Goal: Task Accomplishment & Management: Complete application form

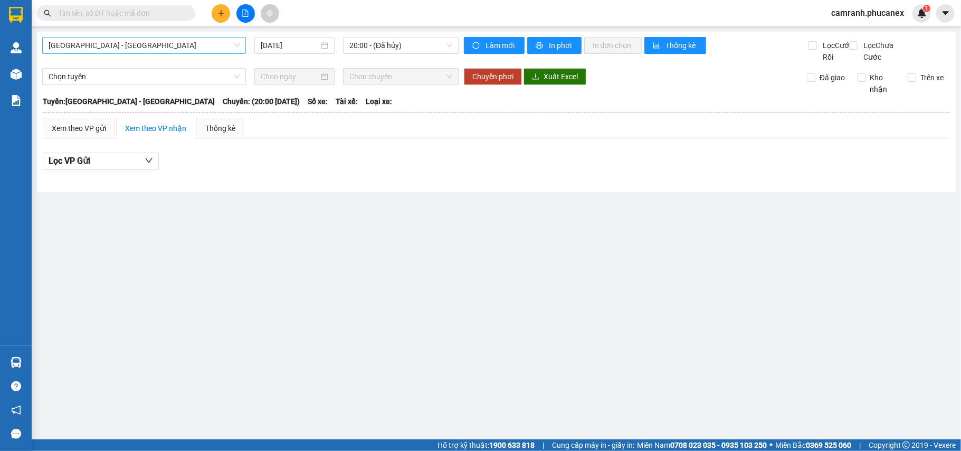
click at [159, 51] on span "[GEOGRAPHIC_DATA] - [GEOGRAPHIC_DATA]" at bounding box center [144, 45] width 191 height 16
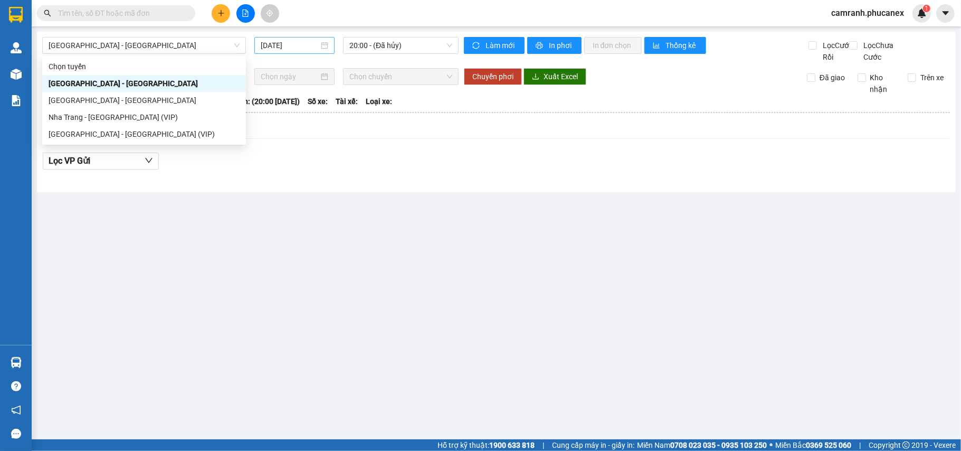
click at [254, 49] on div "[DATE]" at bounding box center [294, 45] width 80 height 17
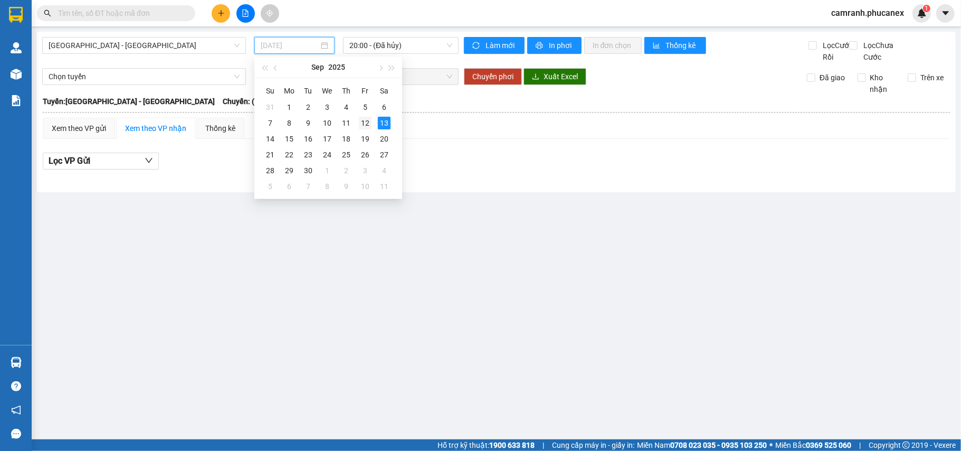
click at [357, 121] on td "12" at bounding box center [365, 123] width 19 height 16
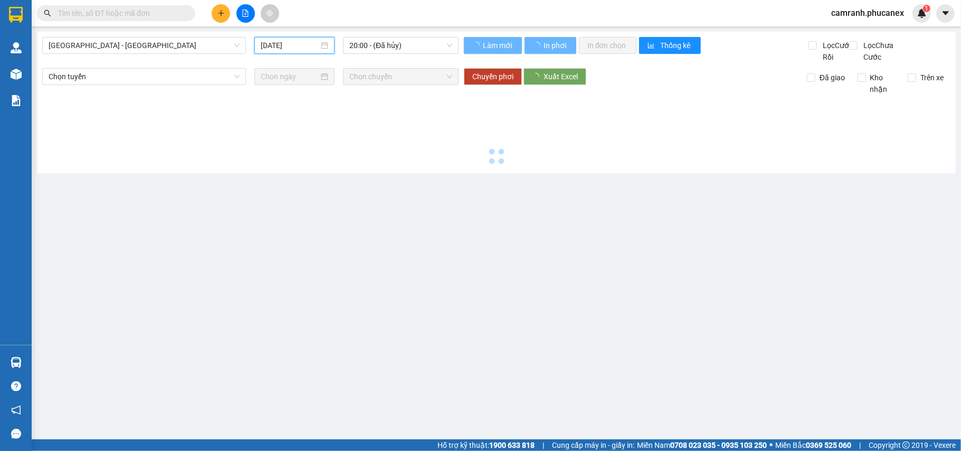
type input "[DATE]"
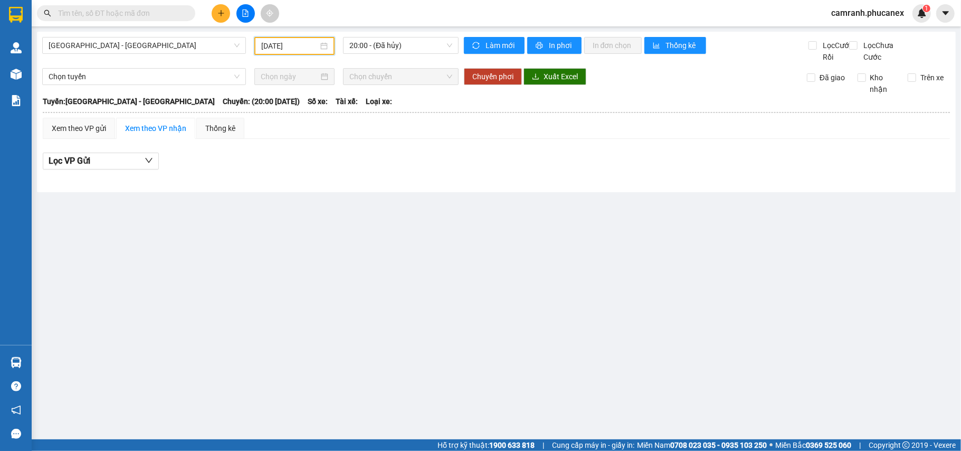
click at [169, 57] on div "[GEOGRAPHIC_DATA] - [GEOGRAPHIC_DATA] [DATE] 20:00 - (Đã hủy)" at bounding box center [250, 50] width 416 height 26
click at [167, 52] on span "[GEOGRAPHIC_DATA] - [GEOGRAPHIC_DATA]" at bounding box center [144, 45] width 191 height 16
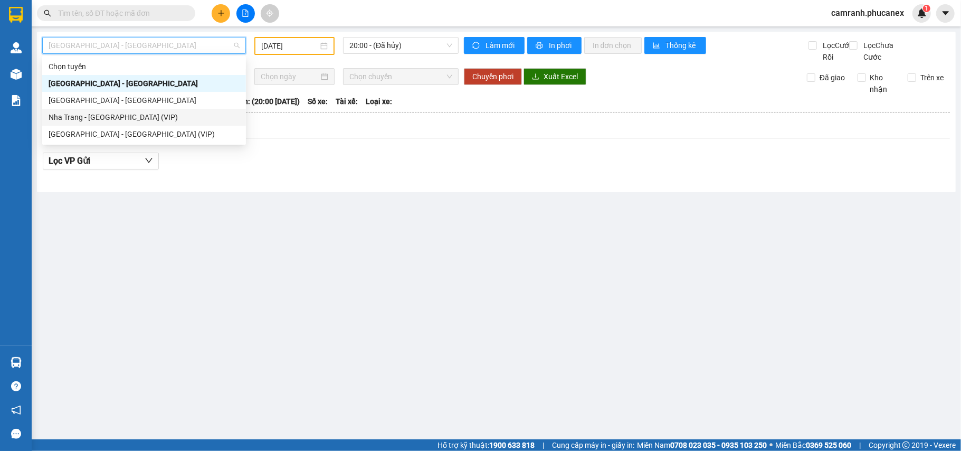
click at [129, 119] on div "Nha Trang - [GEOGRAPHIC_DATA] (VIP)" at bounding box center [144, 117] width 191 height 12
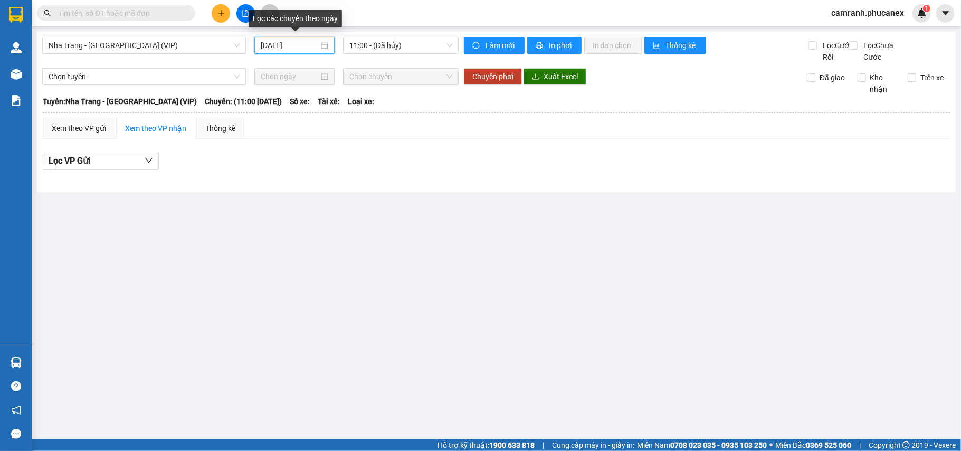
click at [290, 46] on input "[DATE]" at bounding box center [290, 46] width 58 height 12
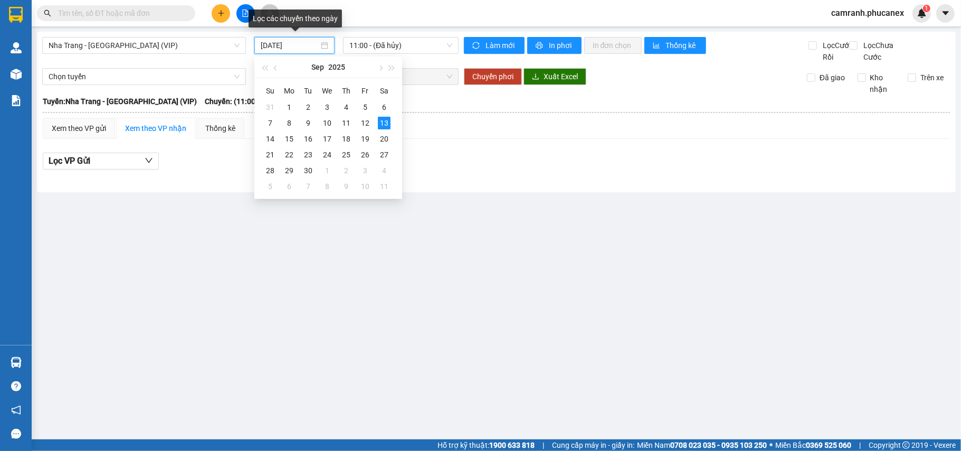
click at [333, 44] on div "[DATE]" at bounding box center [294, 45] width 80 height 17
click at [366, 43] on span "11:00 - (Đã hủy)" at bounding box center [400, 45] width 103 height 16
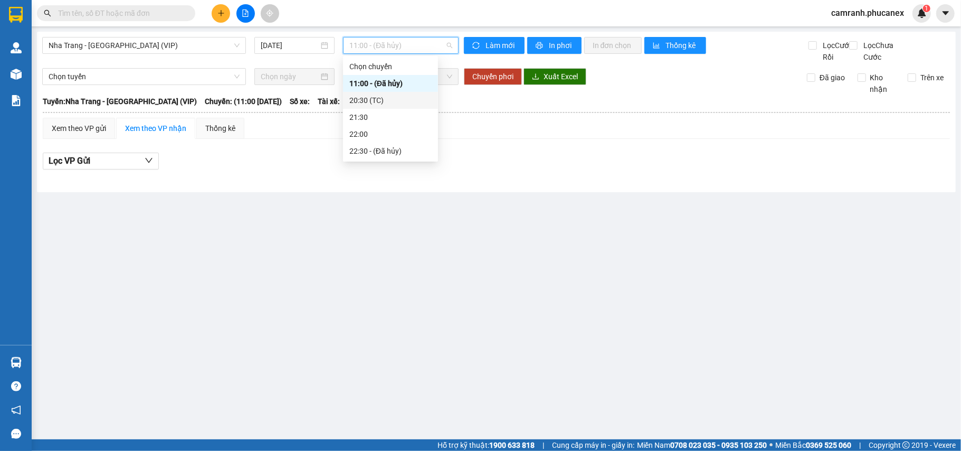
click at [369, 101] on div "20:30 (TC)" at bounding box center [390, 100] width 82 height 12
click at [390, 51] on span "20:30 (TC)" at bounding box center [400, 45] width 103 height 16
click at [380, 117] on div "21:30" at bounding box center [390, 117] width 82 height 12
click at [285, 45] on input "[DATE]" at bounding box center [290, 46] width 58 height 12
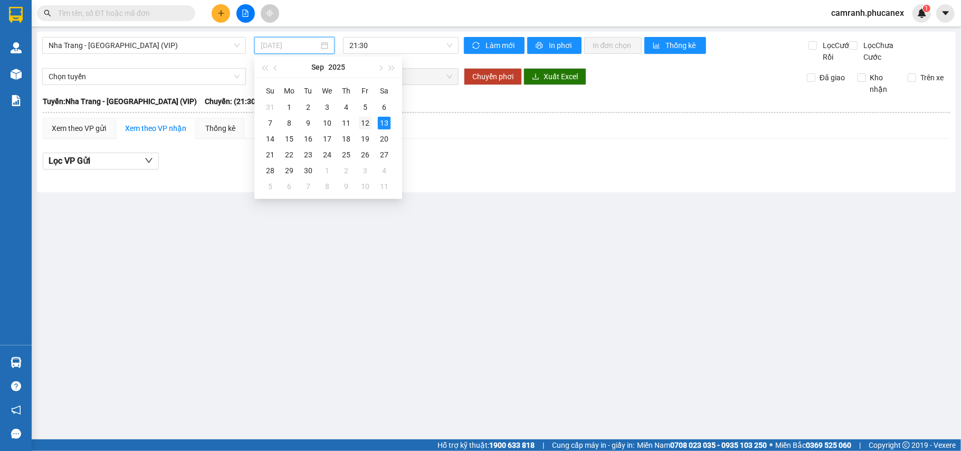
click at [368, 118] on div "12" at bounding box center [365, 123] width 13 height 13
type input "[DATE]"
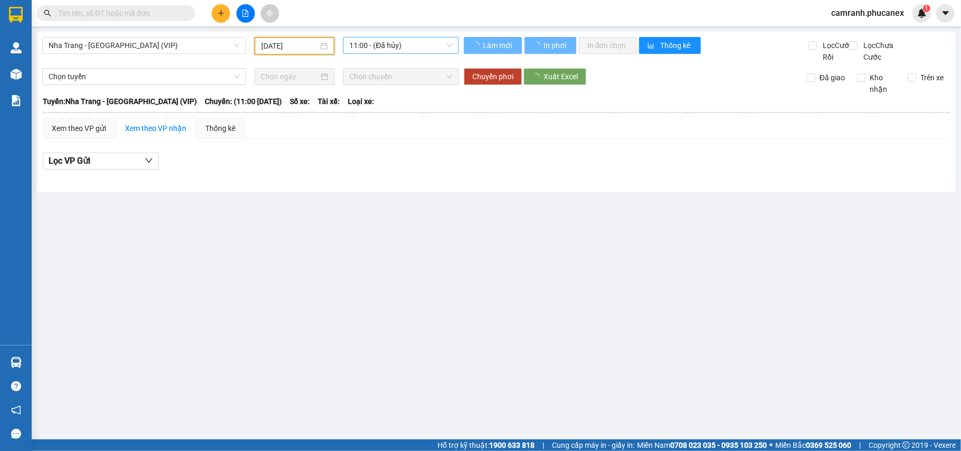
click at [372, 51] on span "11:00 - (Đã hủy)" at bounding box center [400, 45] width 103 height 16
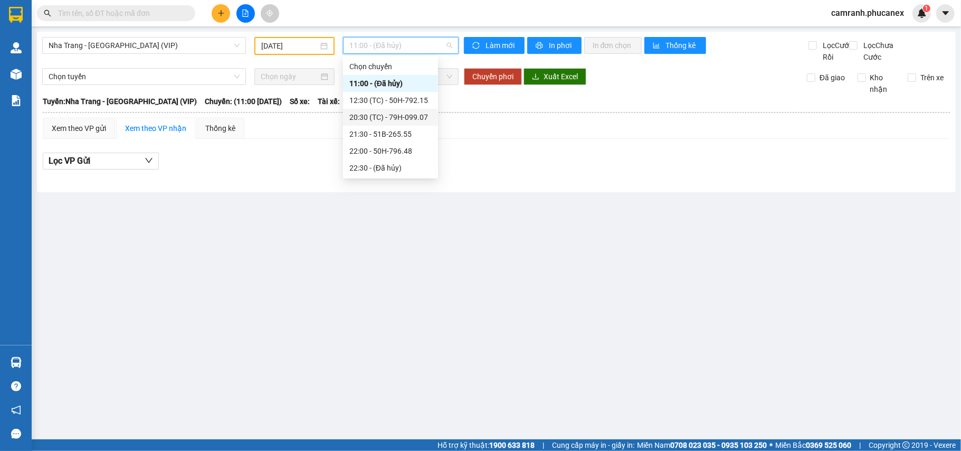
drag, startPoint x: 371, startPoint y: 102, endPoint x: 371, endPoint y: 115, distance: 12.7
click at [371, 115] on div "Chọn chuyến 11:00 - (Đã hủy) 12:30 (TC) - 50H-792.15 20:30 (TC) - 79H-099.07 21…" at bounding box center [390, 117] width 95 height 118
click at [371, 115] on div "20:30 (TC) - 79H-099.07" at bounding box center [390, 117] width 82 height 12
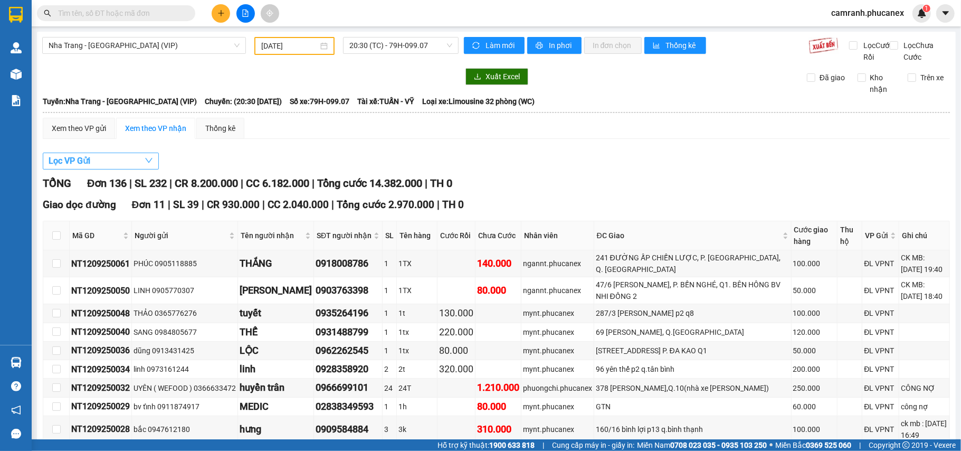
click at [138, 167] on button "Lọc VP Gửi" at bounding box center [101, 161] width 116 height 17
click at [551, 192] on div "TỔNG Đơn 136 | SL 232 | CR 8.200.000 | CC 6.182.000 | Tổng cước 14.382.000 | TH…" at bounding box center [496, 183] width 907 height 16
click at [122, 169] on button "Lọc VP Gửi" at bounding box center [101, 161] width 116 height 17
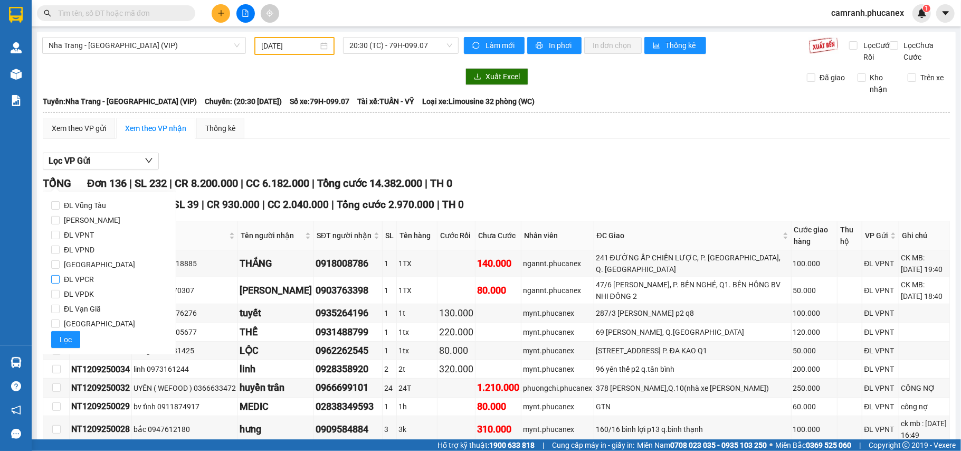
click at [85, 276] on span "ĐL VPCR" at bounding box center [79, 279] width 39 height 15
click at [60, 276] on input "ĐL VPCR" at bounding box center [55, 279] width 8 height 8
checkbox input "true"
click at [74, 333] on button "Lọc" at bounding box center [65, 339] width 29 height 17
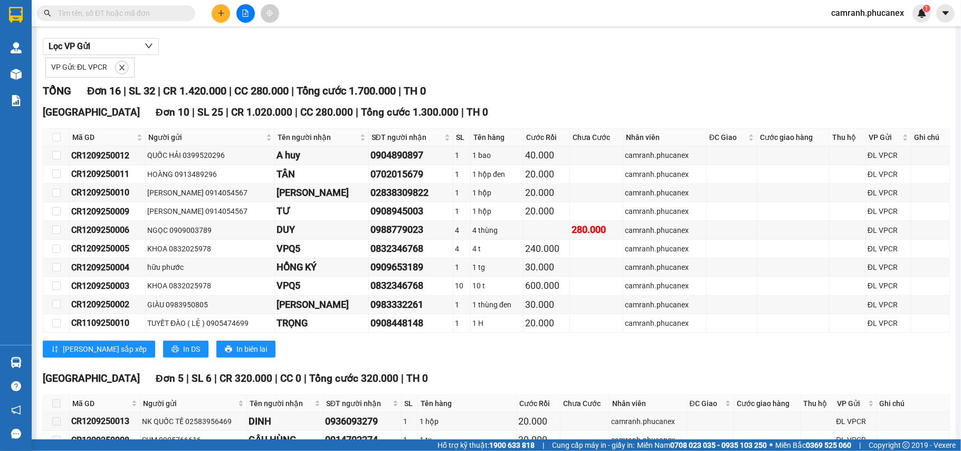
scroll to position [349, 0]
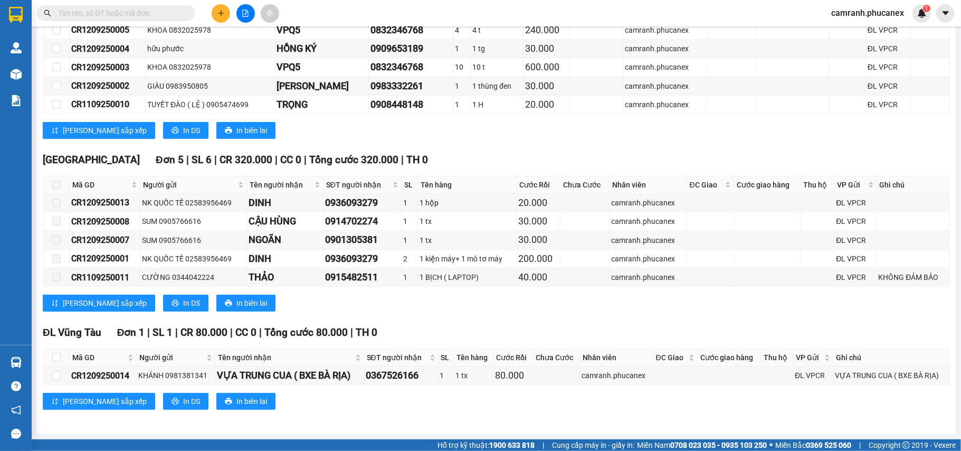
click at [146, 17] on input "text" at bounding box center [120, 13] width 125 height 12
paste input "Q51109250068"
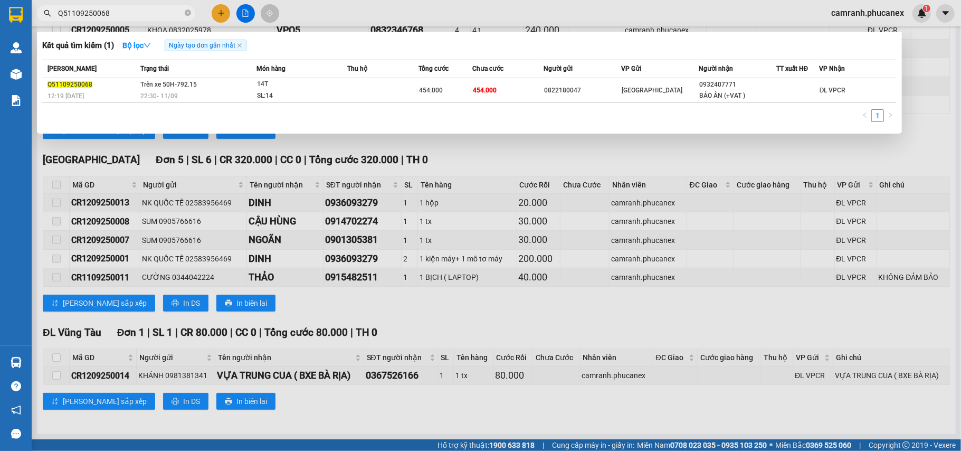
type input "Q51109250068"
click at [506, 82] on td "454.000" at bounding box center [507, 90] width 71 height 25
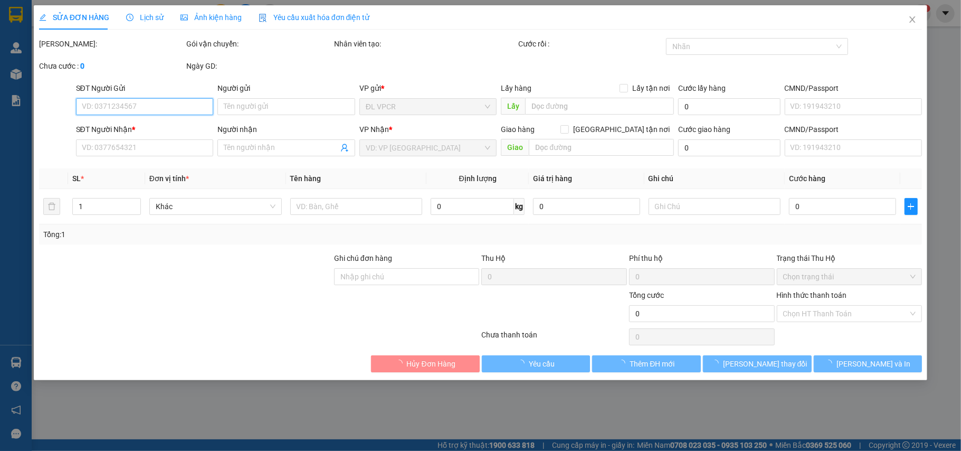
type input "0822180047"
type input "0932407771"
type input "BẢO ÂN (+VAT )"
type input "454.000"
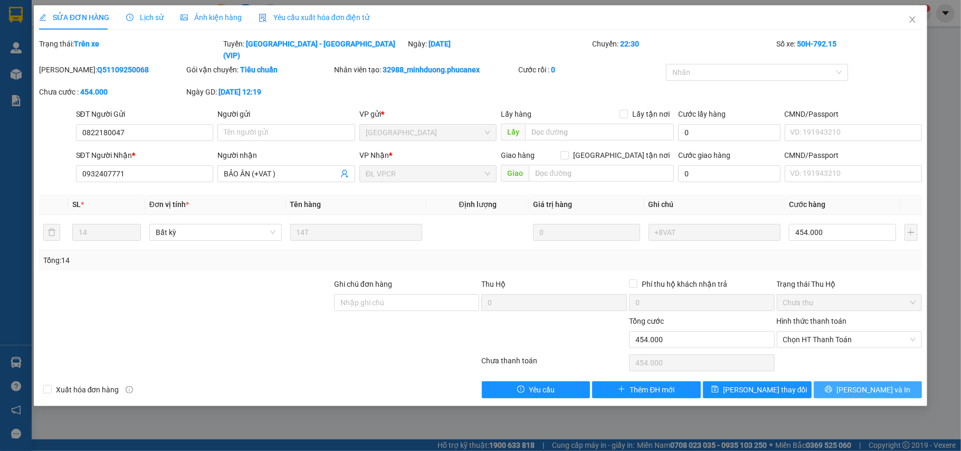
click at [816, 381] on button "[PERSON_NAME] và In" at bounding box center [868, 389] width 109 height 17
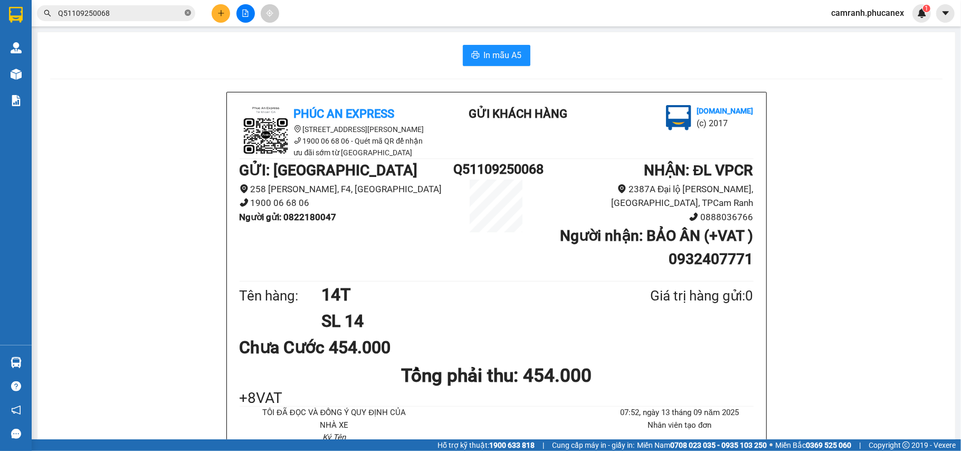
click at [190, 13] on icon "close-circle" at bounding box center [188, 13] width 6 height 6
paste input "0336825667"
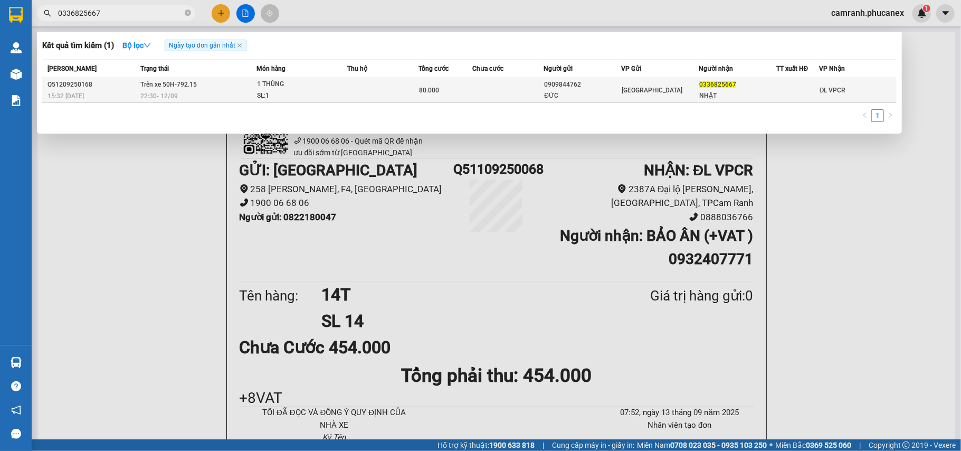
type input "0336825667"
click at [517, 96] on td at bounding box center [507, 90] width 71 height 25
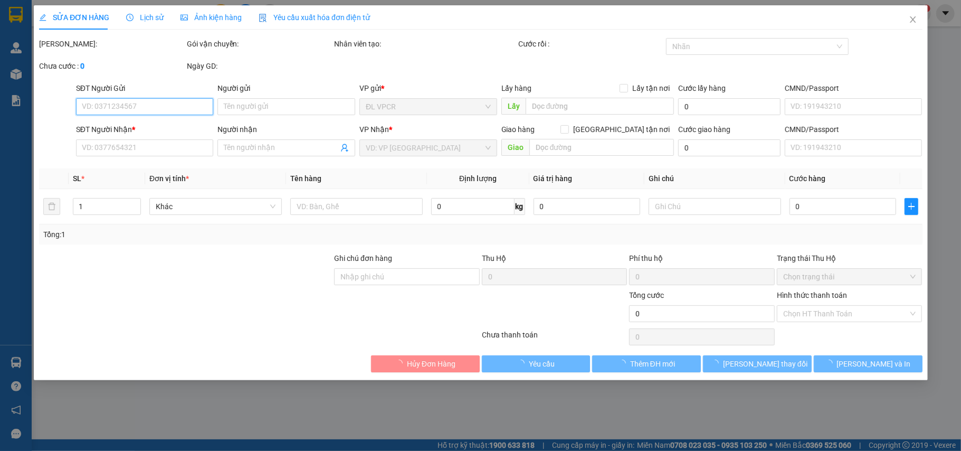
type input "0909844762"
type input "ĐỨC"
type input "0336825667"
type input "NHẬT"
type input "80.000"
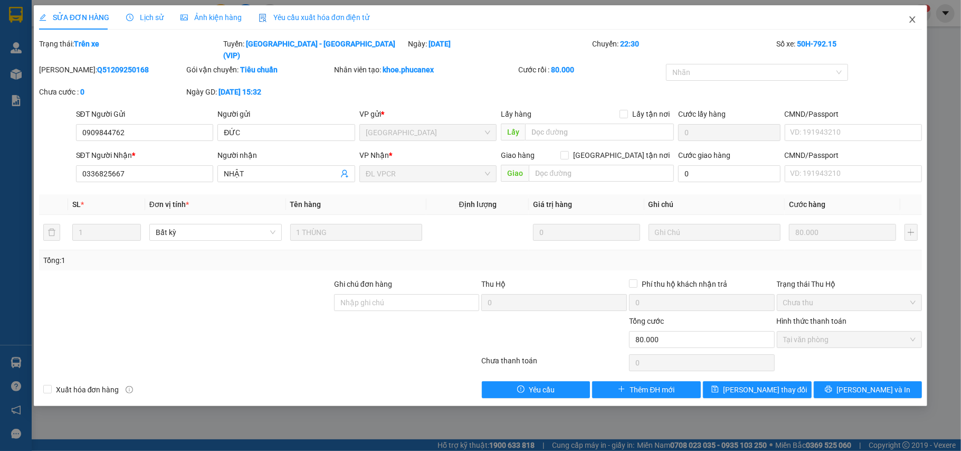
click at [915, 26] on span "Close" at bounding box center [913, 20] width 30 height 30
